Goal: Information Seeking & Learning: Check status

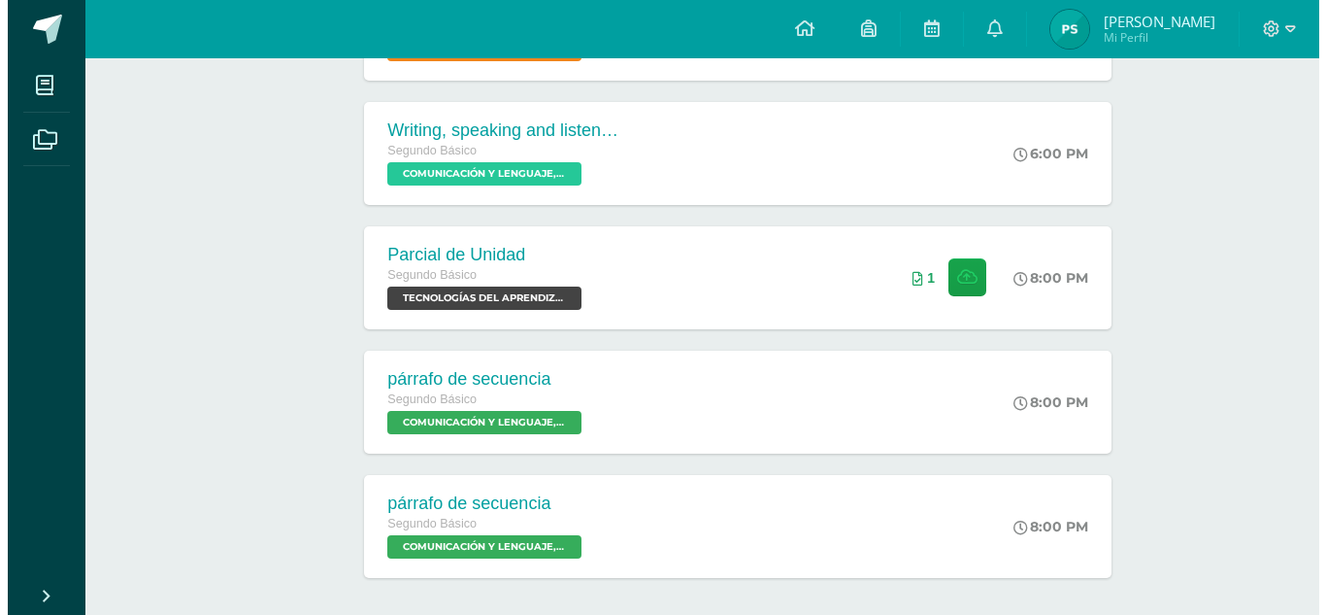
scroll to position [616, 0]
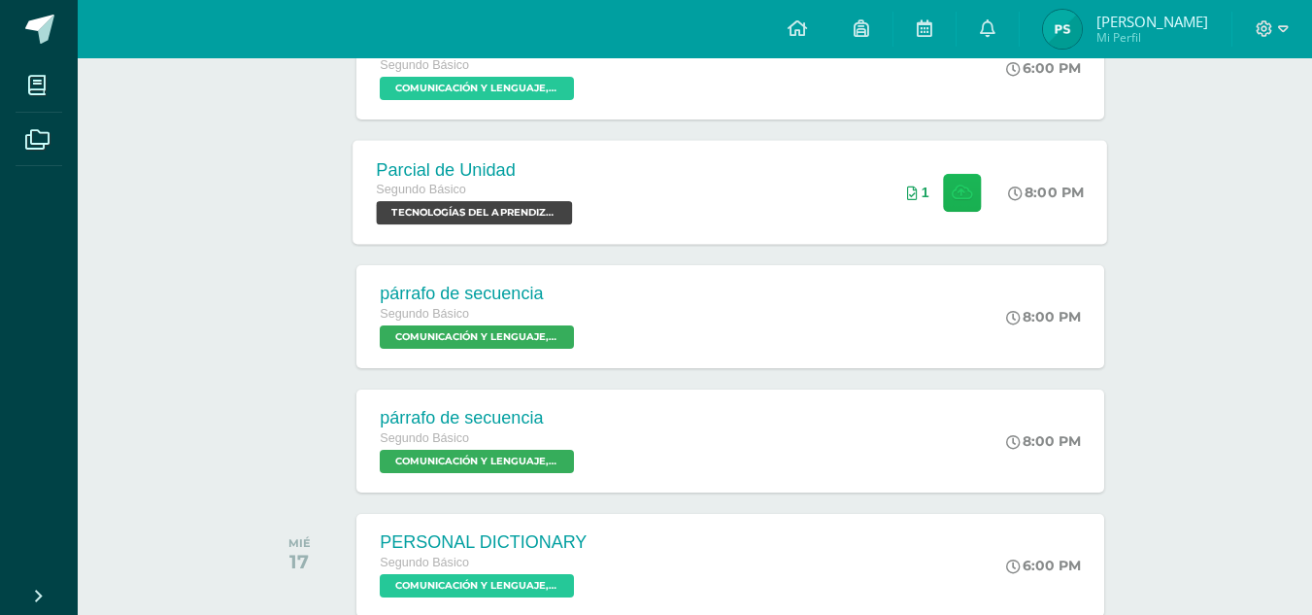
click at [951, 191] on icon at bounding box center [961, 191] width 20 height 17
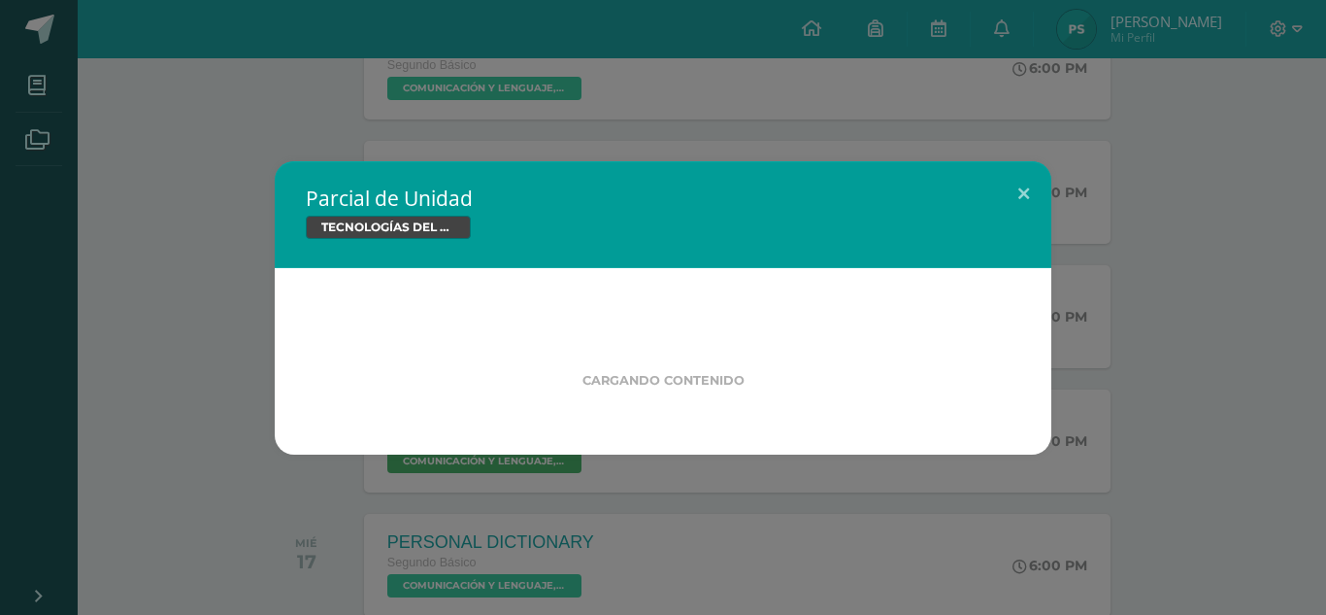
click at [950, 191] on div "Parcial de Unidad TECNOLOGÍAS DEL APRENDIZAJE Y LA COMUNICACIÓN" at bounding box center [663, 214] width 777 height 107
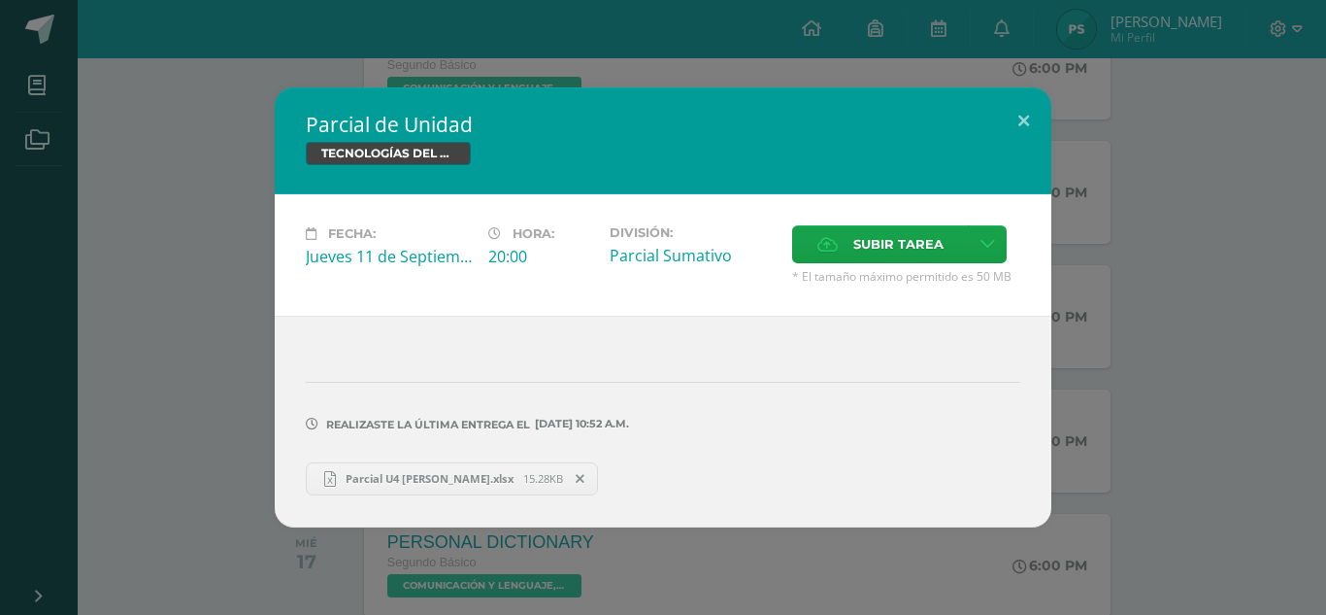
click at [563, 479] on span "15.28KB" at bounding box center [543, 478] width 40 height 15
click at [1026, 101] on button at bounding box center [1023, 120] width 55 height 66
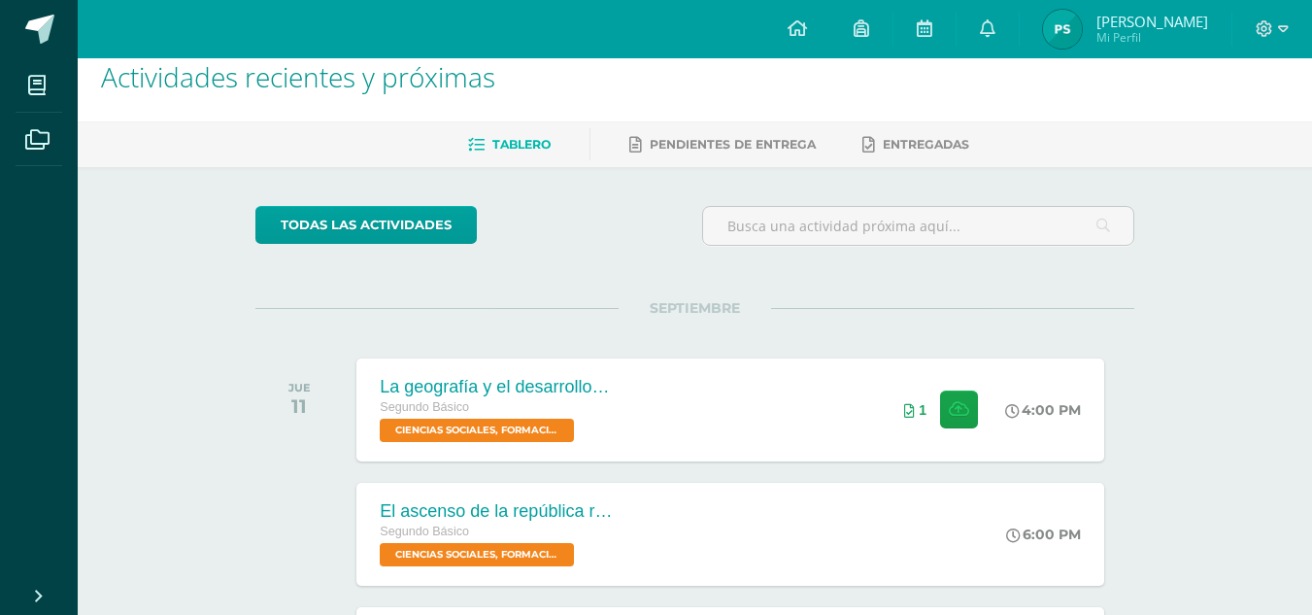
scroll to position [0, 0]
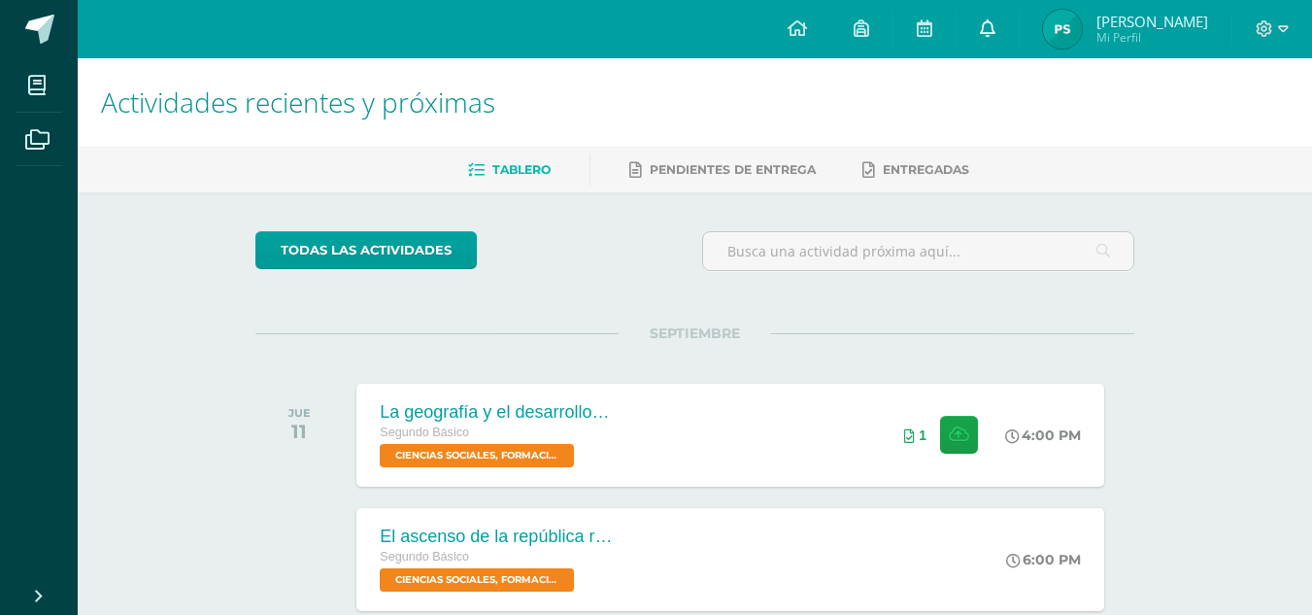
click at [1018, 25] on link at bounding box center [987, 29] width 62 height 58
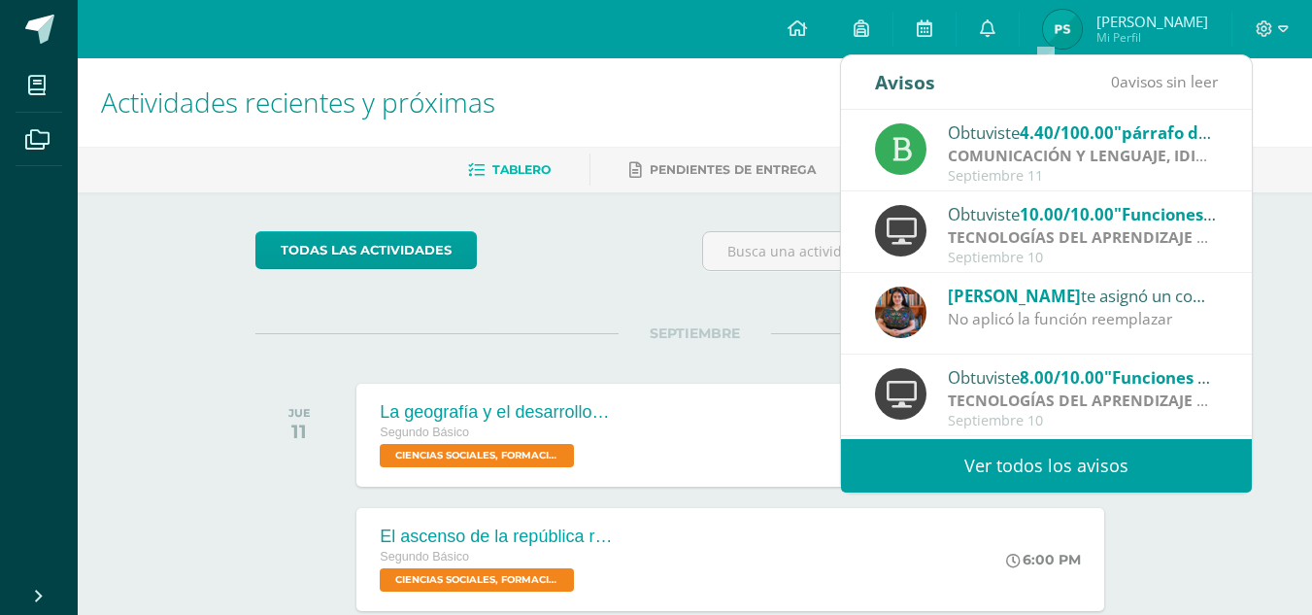
click at [1019, 172] on div "Septiembre 11" at bounding box center [1083, 176] width 270 height 17
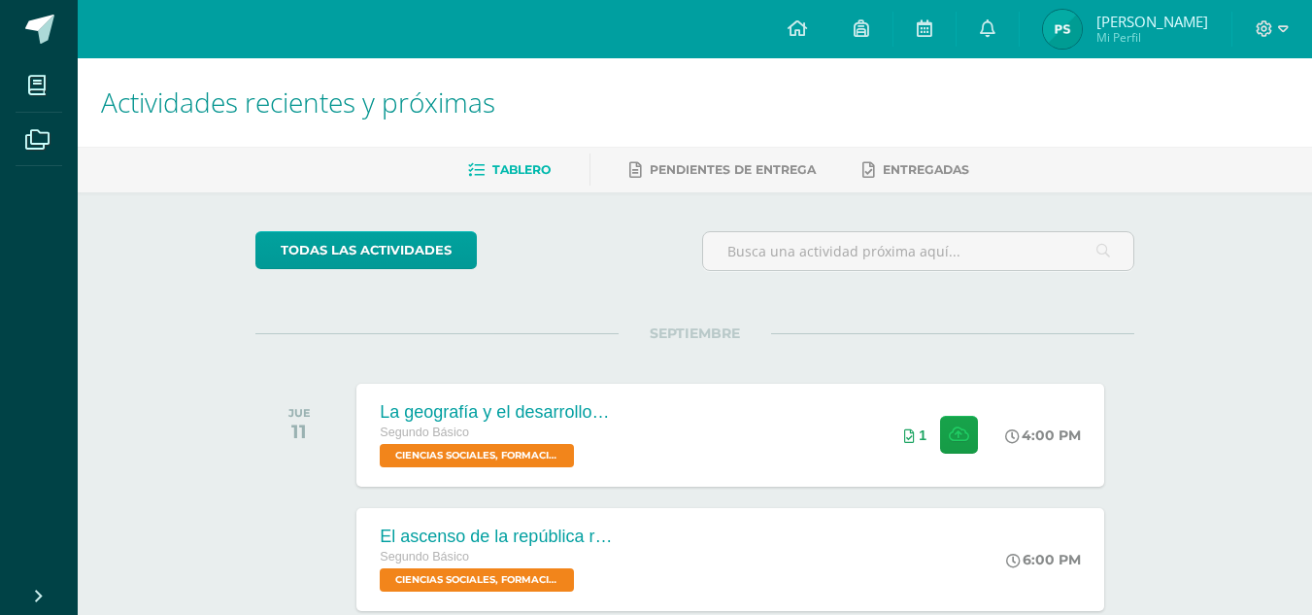
click at [1018, 19] on link at bounding box center [987, 29] width 62 height 58
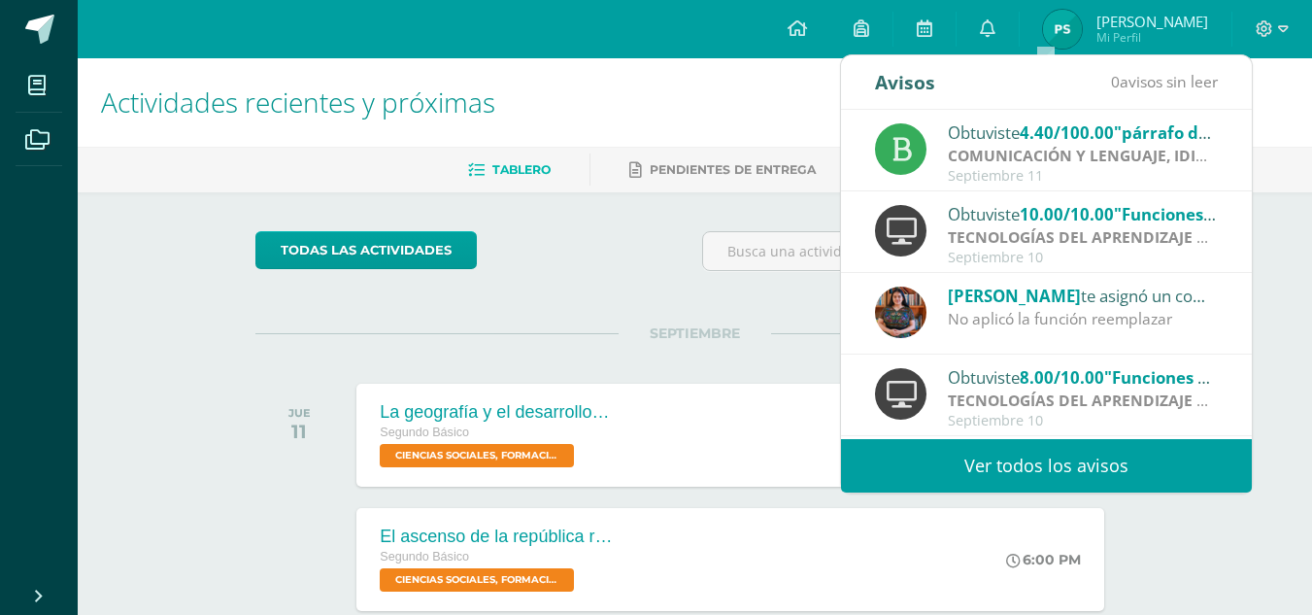
click at [1023, 211] on div "Obtuviste 10.00/10.00 "Funciones Lógicas Mayusc, Minusc" en TECNOLOGÍAS DEL APR…" at bounding box center [1083, 213] width 270 height 25
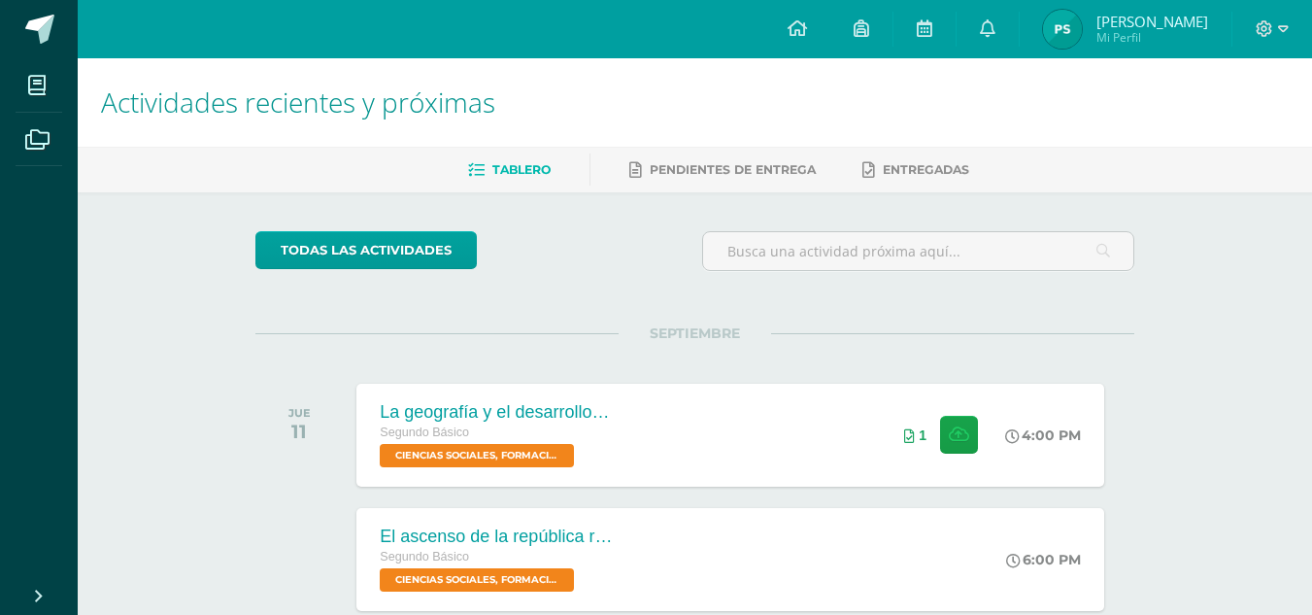
click at [1018, 50] on link at bounding box center [987, 29] width 62 height 58
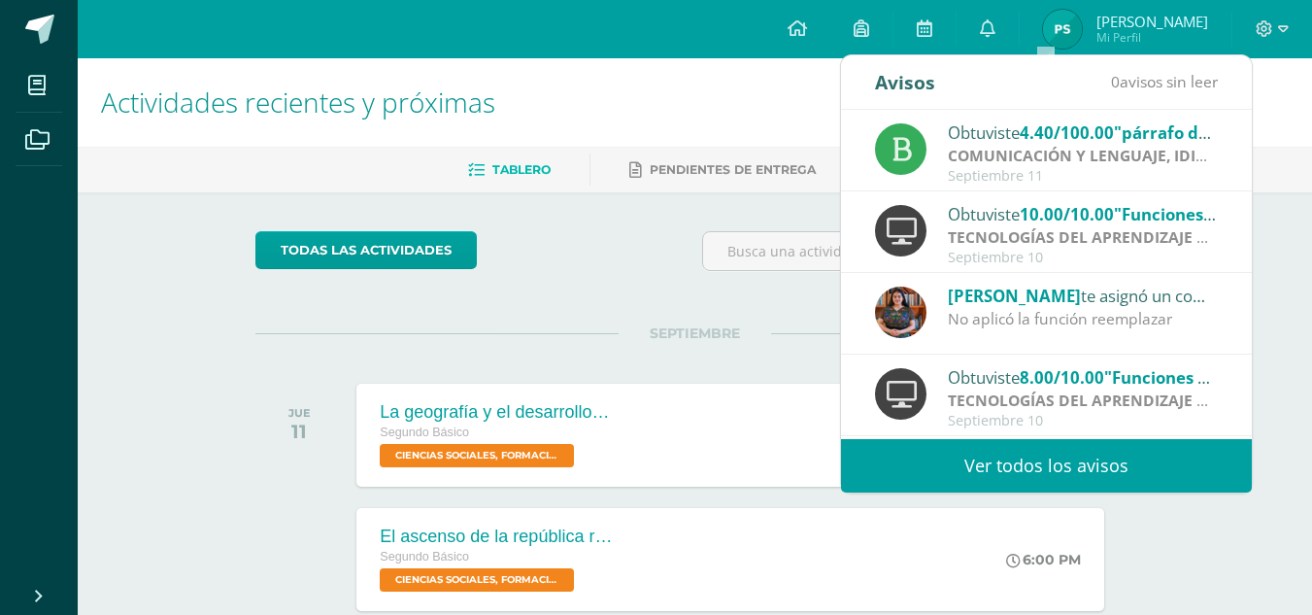
click at [1034, 310] on div "No aplicó la función reemplazar" at bounding box center [1083, 319] width 270 height 22
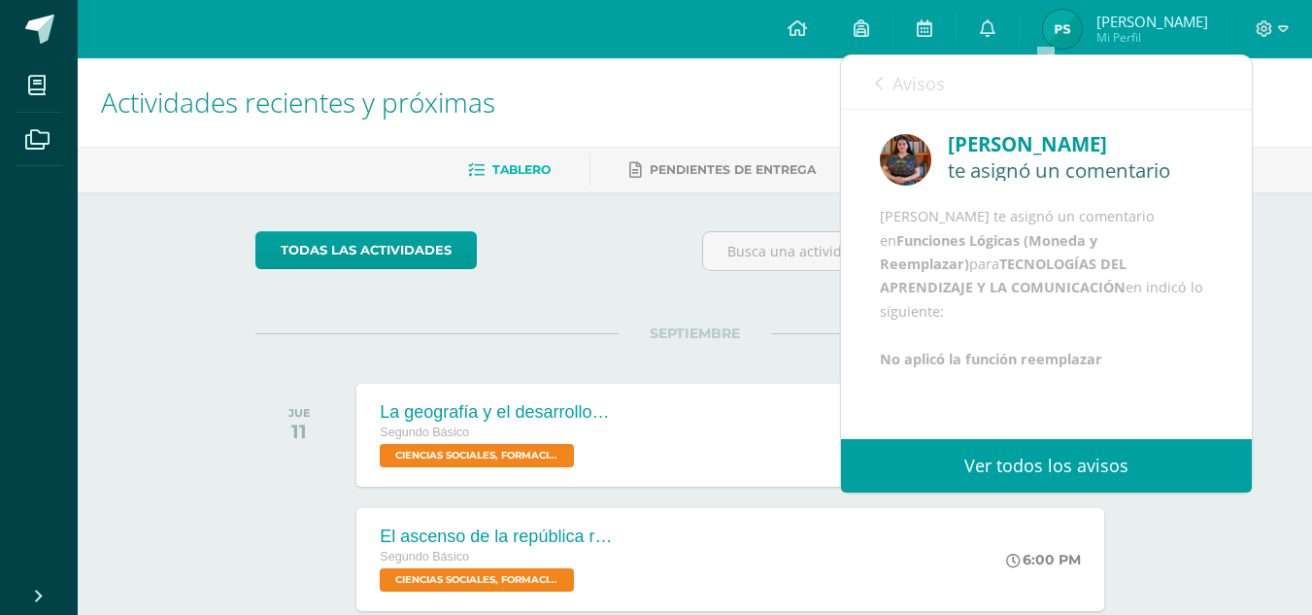
scroll to position [47, 0]
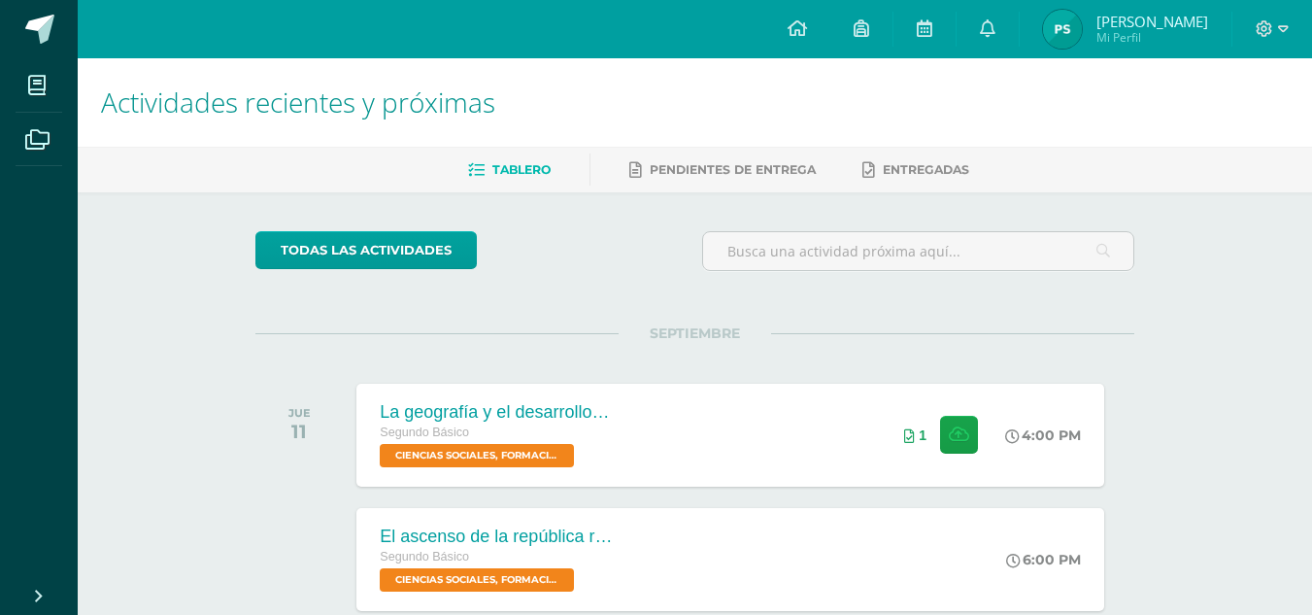
click at [995, 33] on icon at bounding box center [988, 27] width 16 height 17
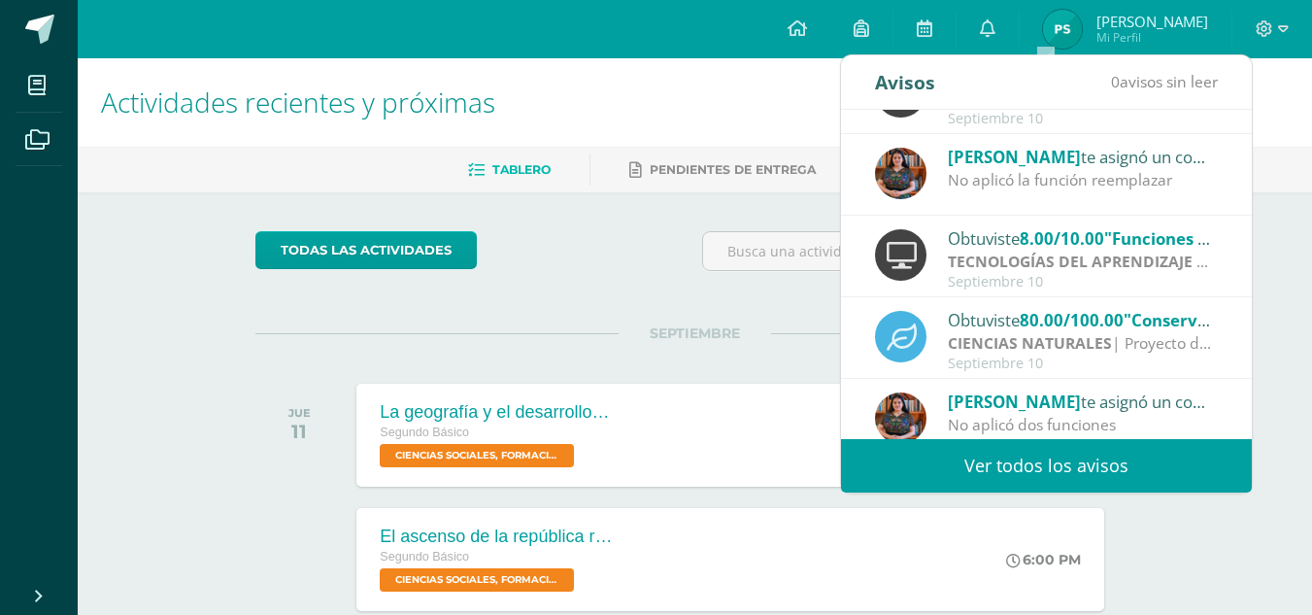
scroll to position [140, 0]
click at [1028, 235] on span "8.00/10.00" at bounding box center [1061, 237] width 84 height 22
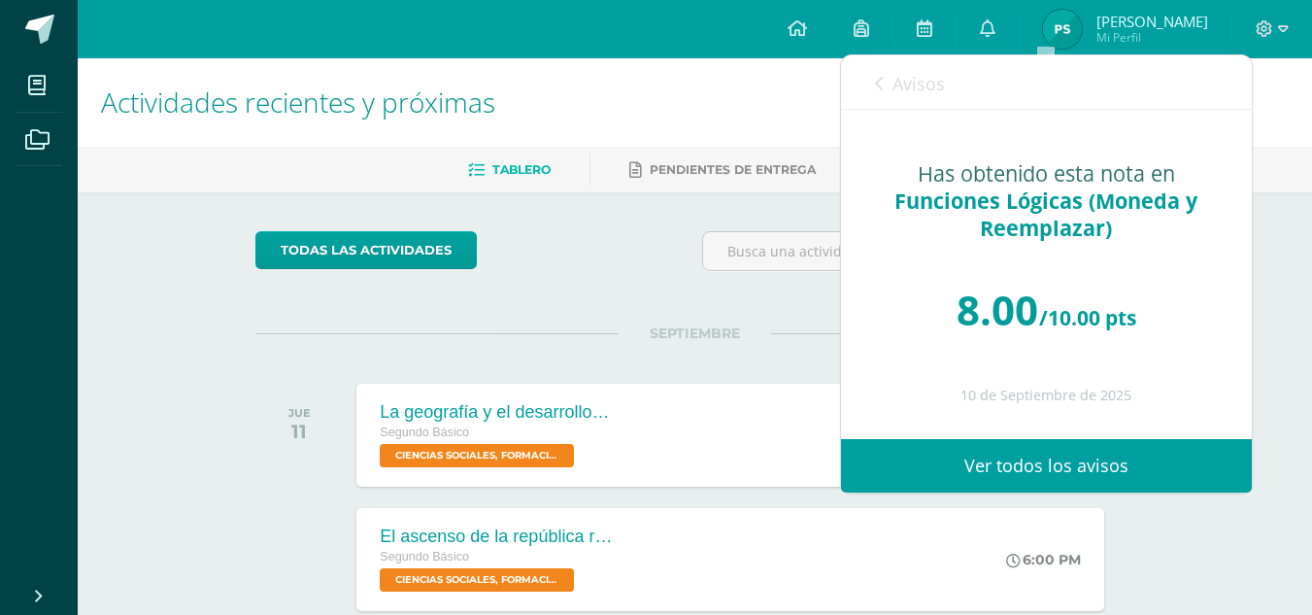
scroll to position [0, 0]
drag, startPoint x: 1029, startPoint y: 276, endPoint x: 1238, endPoint y: 283, distance: 208.9
click at [1238, 283] on div "Has obtenido esta nota en Funciones Lógicas (Moneda y Reemplazar) 8.00 /10.00 p…" at bounding box center [1046, 274] width 411 height 328
click at [882, 77] on icon at bounding box center [879, 84] width 8 height 16
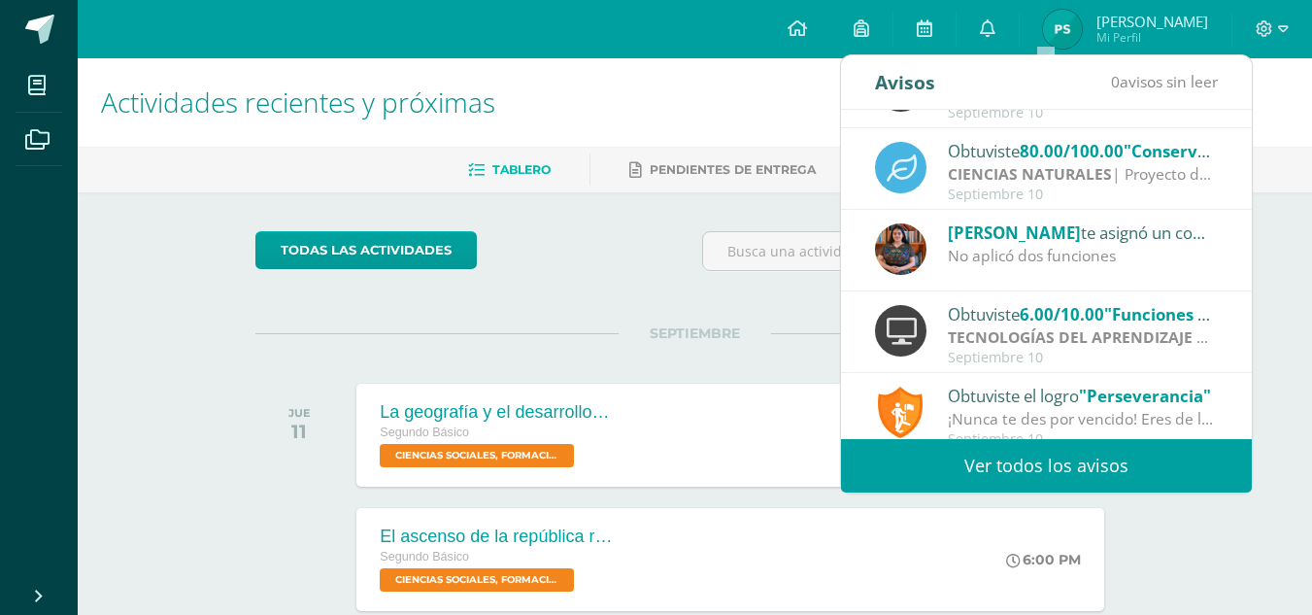
scroll to position [311, 0]
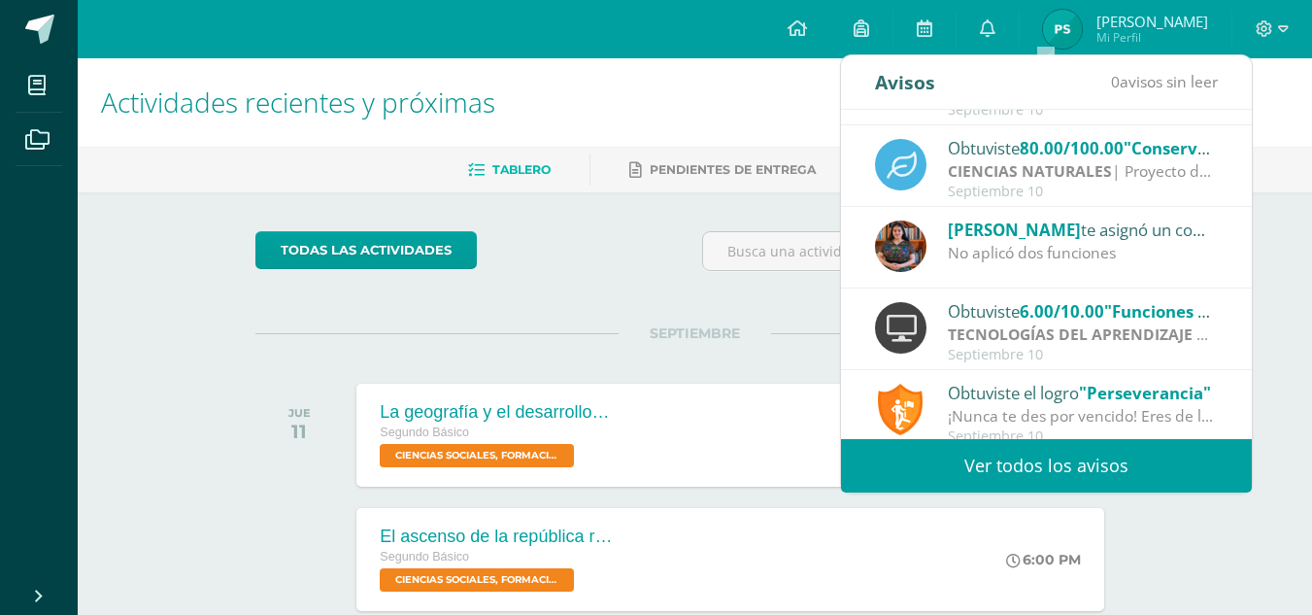
click at [993, 263] on div "No aplicó dos funciones" at bounding box center [1083, 253] width 270 height 22
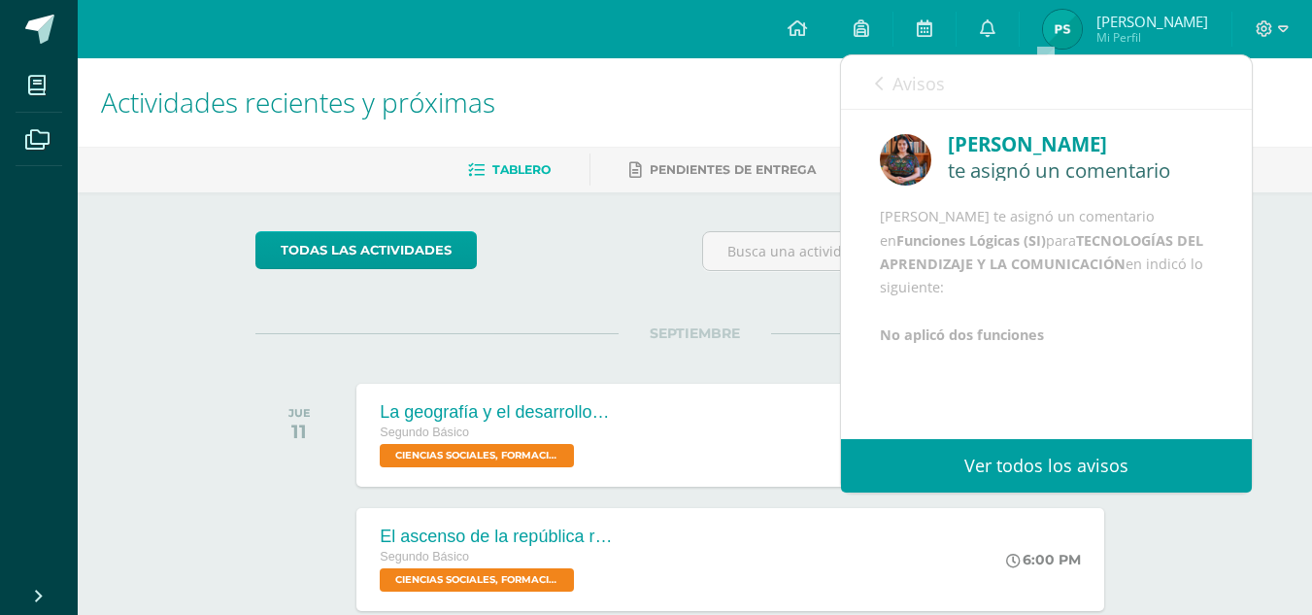
scroll to position [23, 0]
click at [865, 60] on div "Avisos 0 avisos sin leer Avisos" at bounding box center [1046, 82] width 411 height 54
click at [869, 77] on div "Avisos 0 avisos sin leer Avisos" at bounding box center [1046, 82] width 411 height 54
click at [881, 90] on icon at bounding box center [879, 84] width 8 height 16
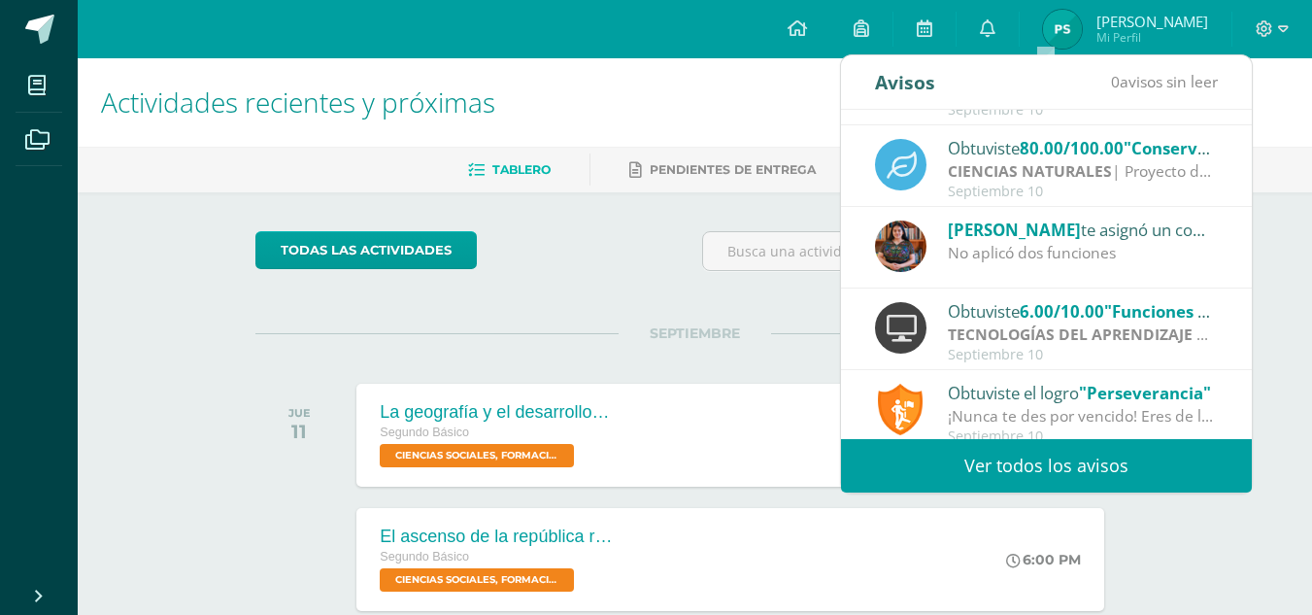
scroll to position [323, 0]
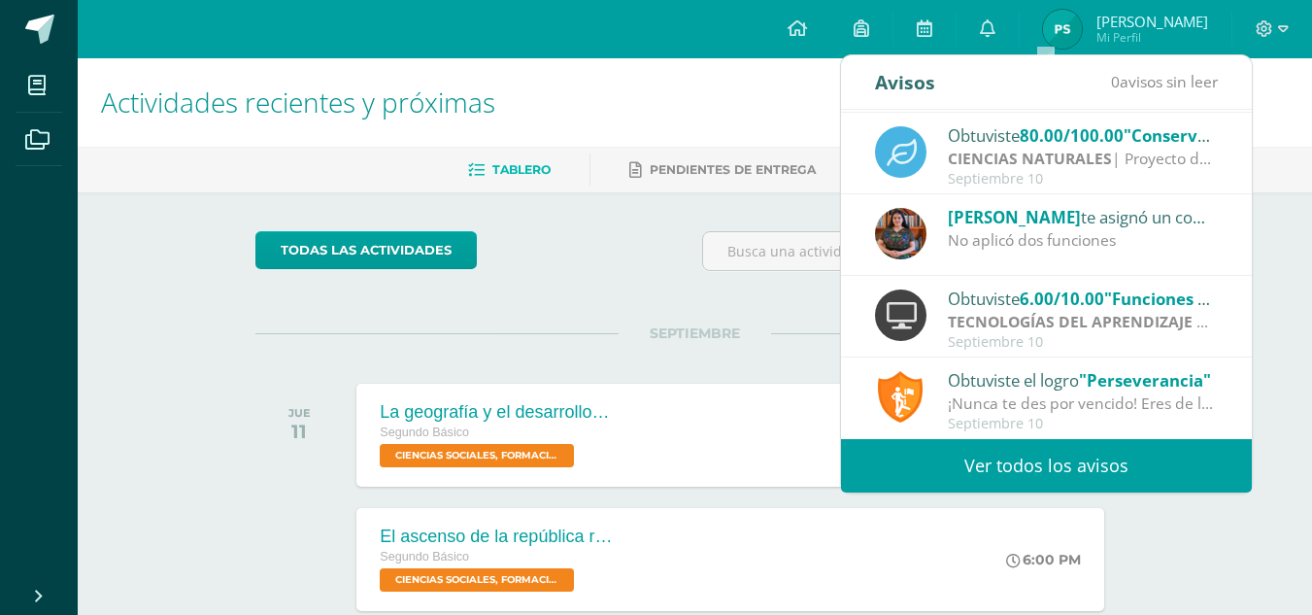
click at [998, 309] on div "Obtuviste 6.00/10.00 "Funciones Lógicas (SI)" en TECNOLOGÍAS DEL APRENDIZAJE Y …" at bounding box center [1083, 297] width 270 height 25
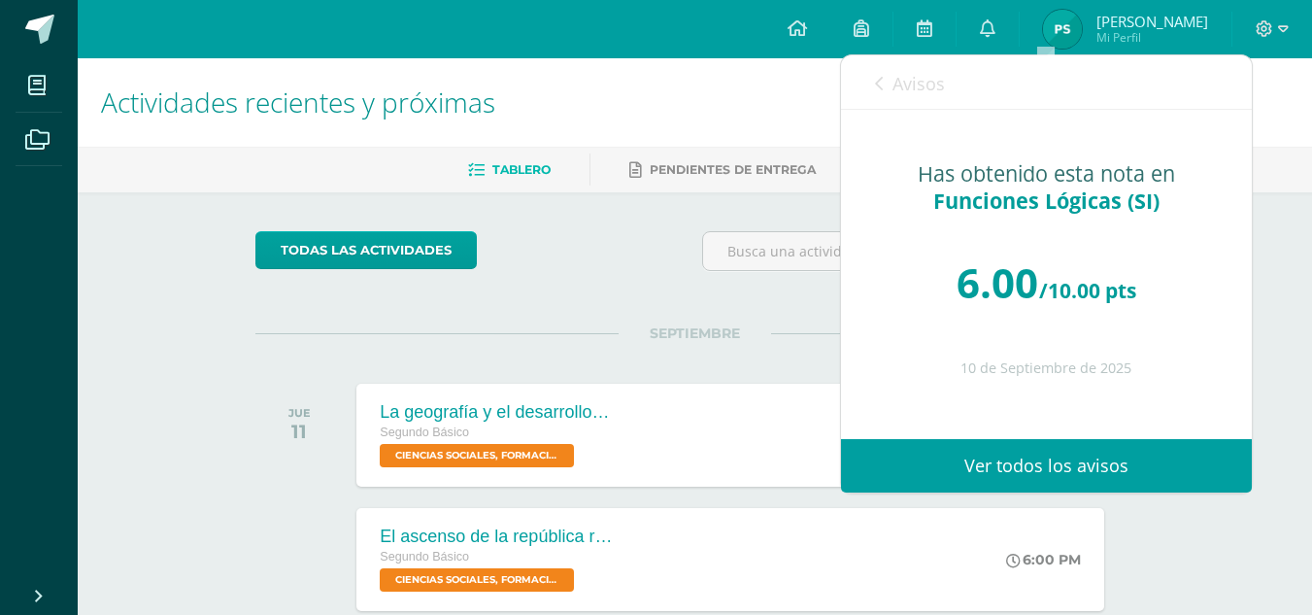
scroll to position [0, 0]
click at [883, 84] on link "Avisos" at bounding box center [910, 82] width 70 height 55
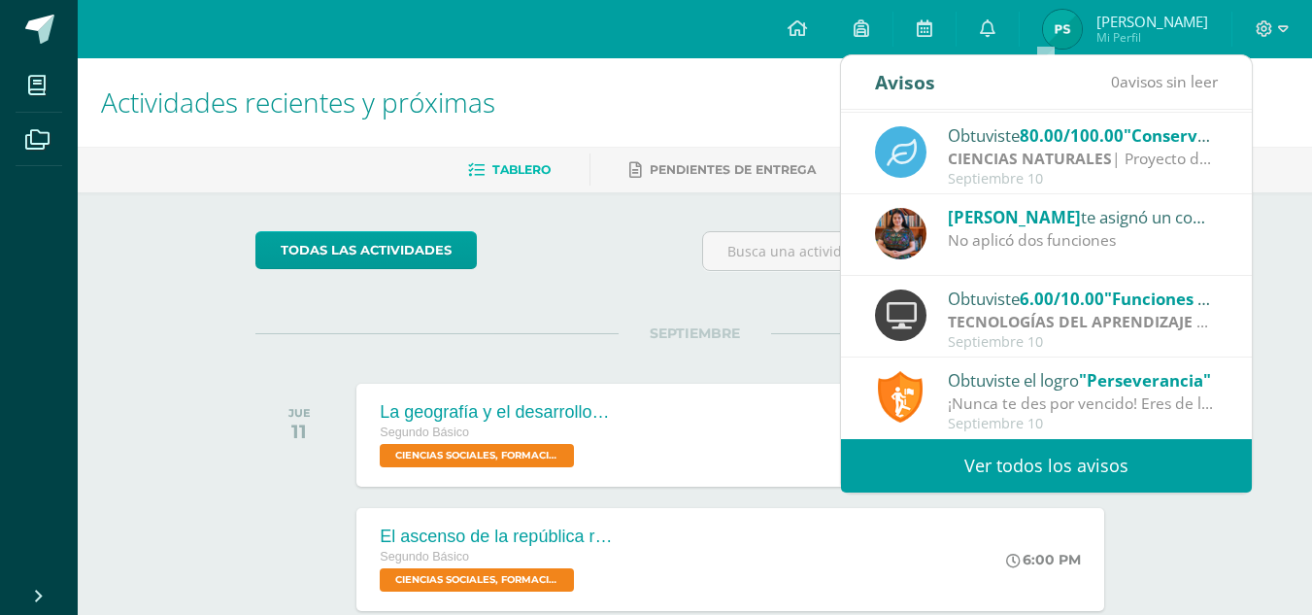
click at [982, 407] on div "¡Nunca te des por vencido! Eres de las personas que nunca se rinde sin importar…" at bounding box center [1083, 403] width 270 height 22
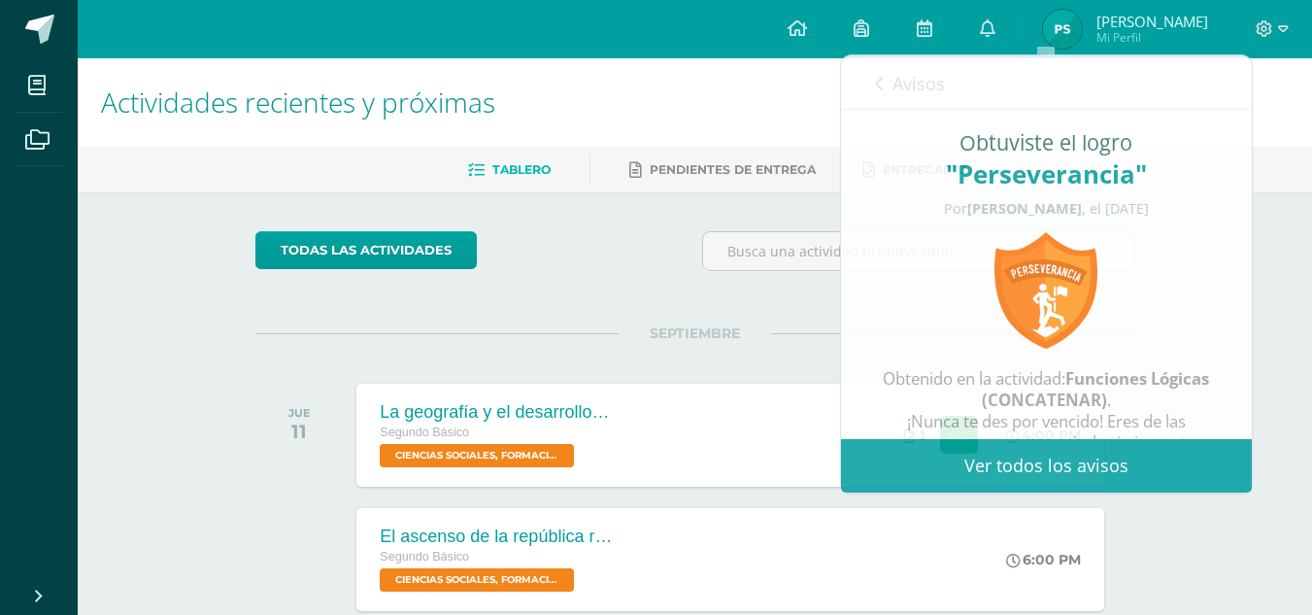
click at [1082, 26] on img at bounding box center [1062, 29] width 39 height 39
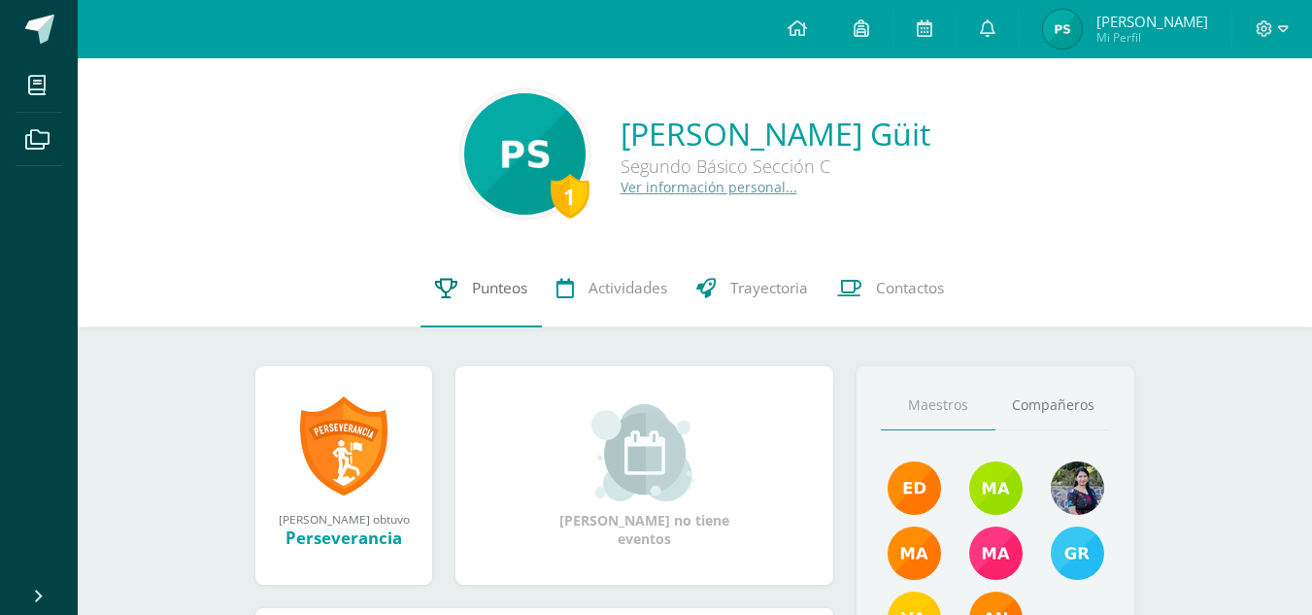
click at [475, 302] on link "Punteos" at bounding box center [480, 289] width 121 height 78
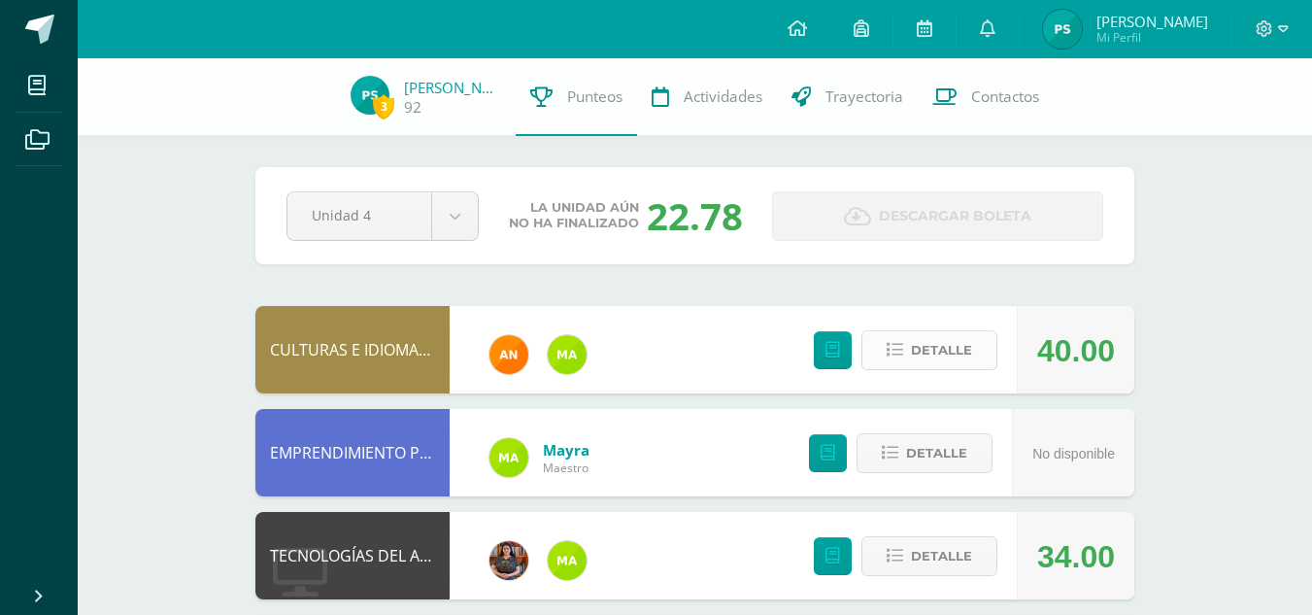
click at [961, 352] on span "Detalle" at bounding box center [941, 350] width 61 height 36
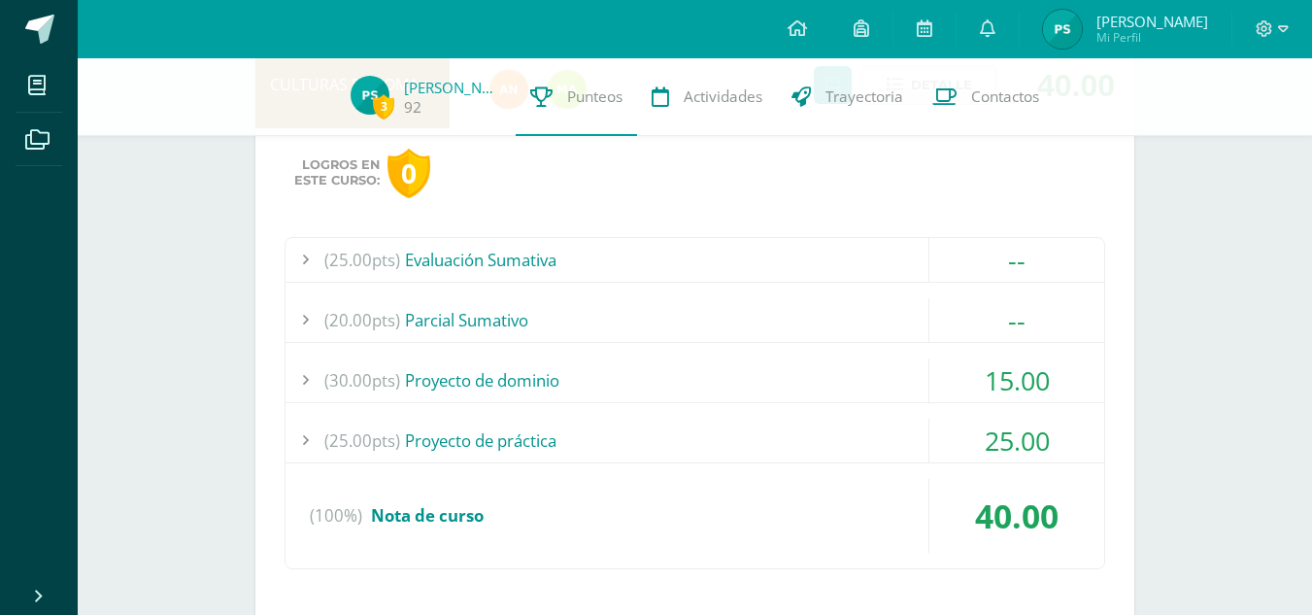
scroll to position [266, 0]
click at [984, 364] on div "15.00" at bounding box center [1016, 379] width 175 height 44
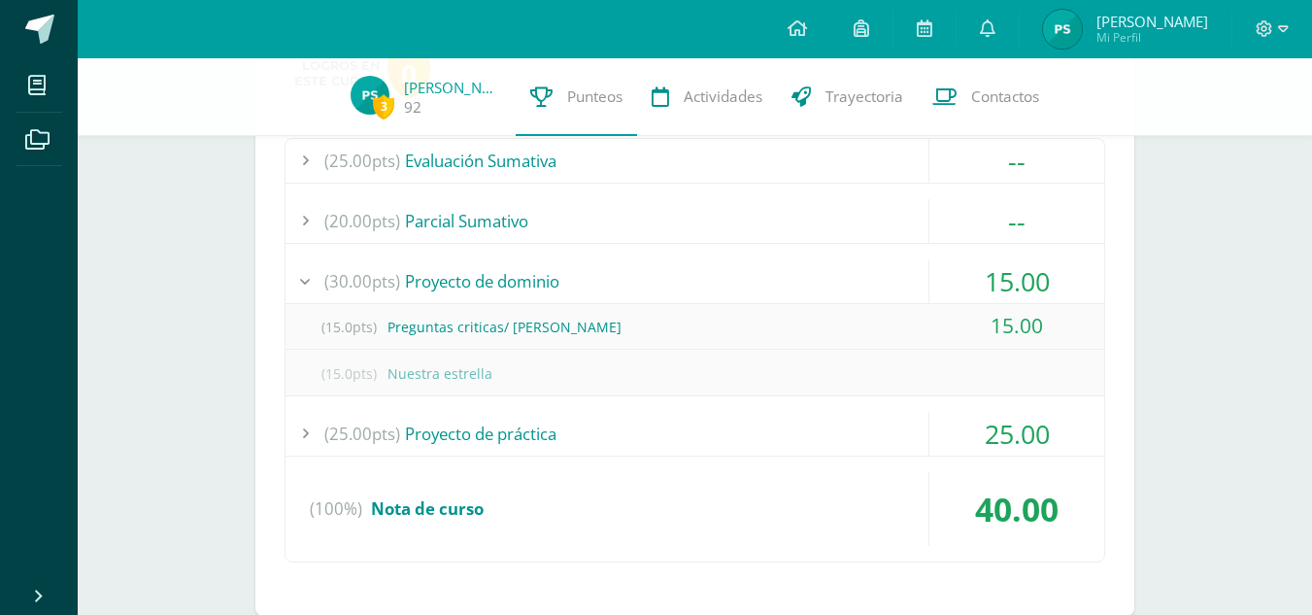
scroll to position [365, 0]
click at [942, 441] on div "25.00" at bounding box center [1016, 433] width 175 height 44
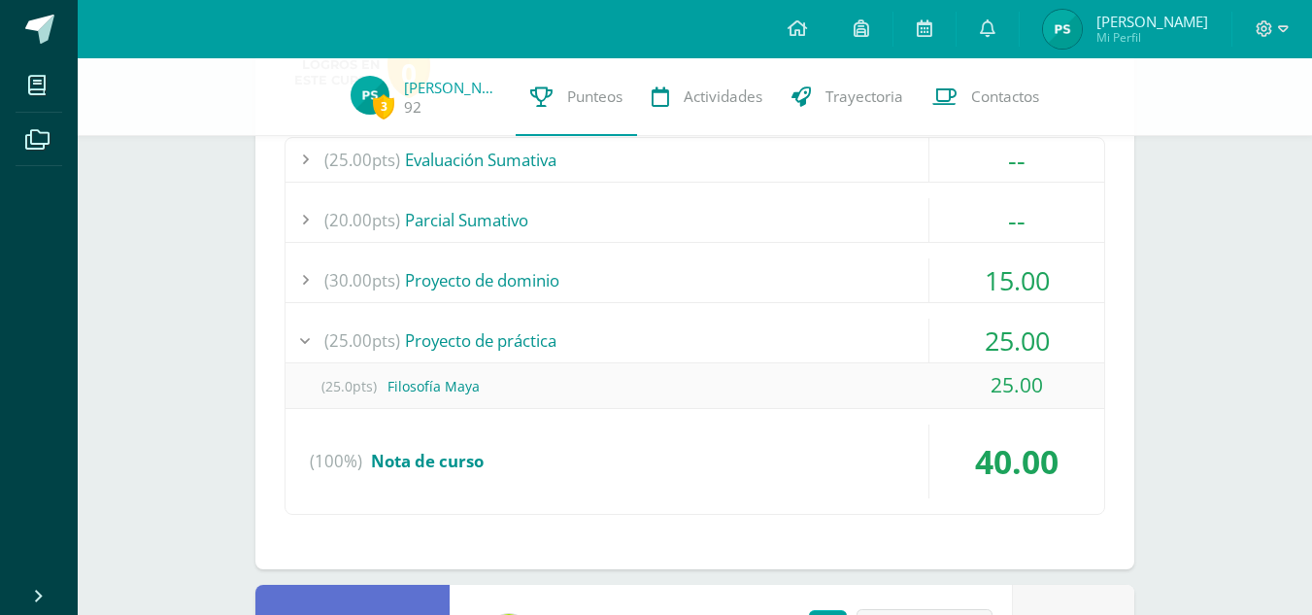
click at [840, 295] on div "(30.00pts) Proyecto de dominio" at bounding box center [694, 280] width 818 height 44
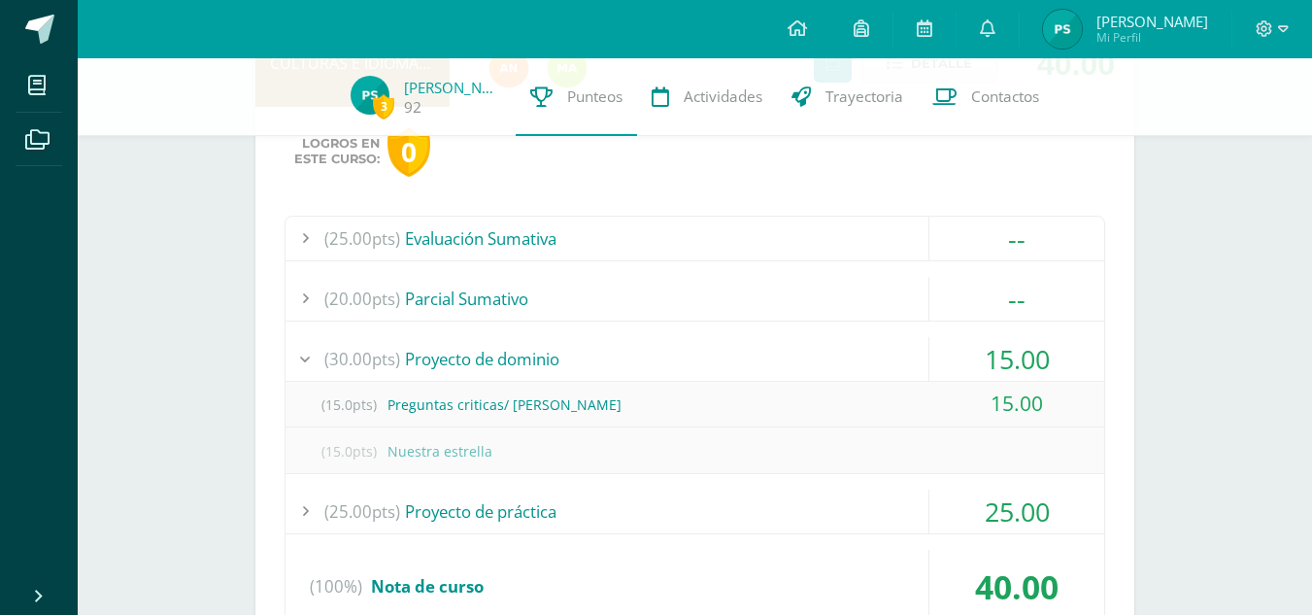
scroll to position [277, 0]
